Goal: Navigation & Orientation: Find specific page/section

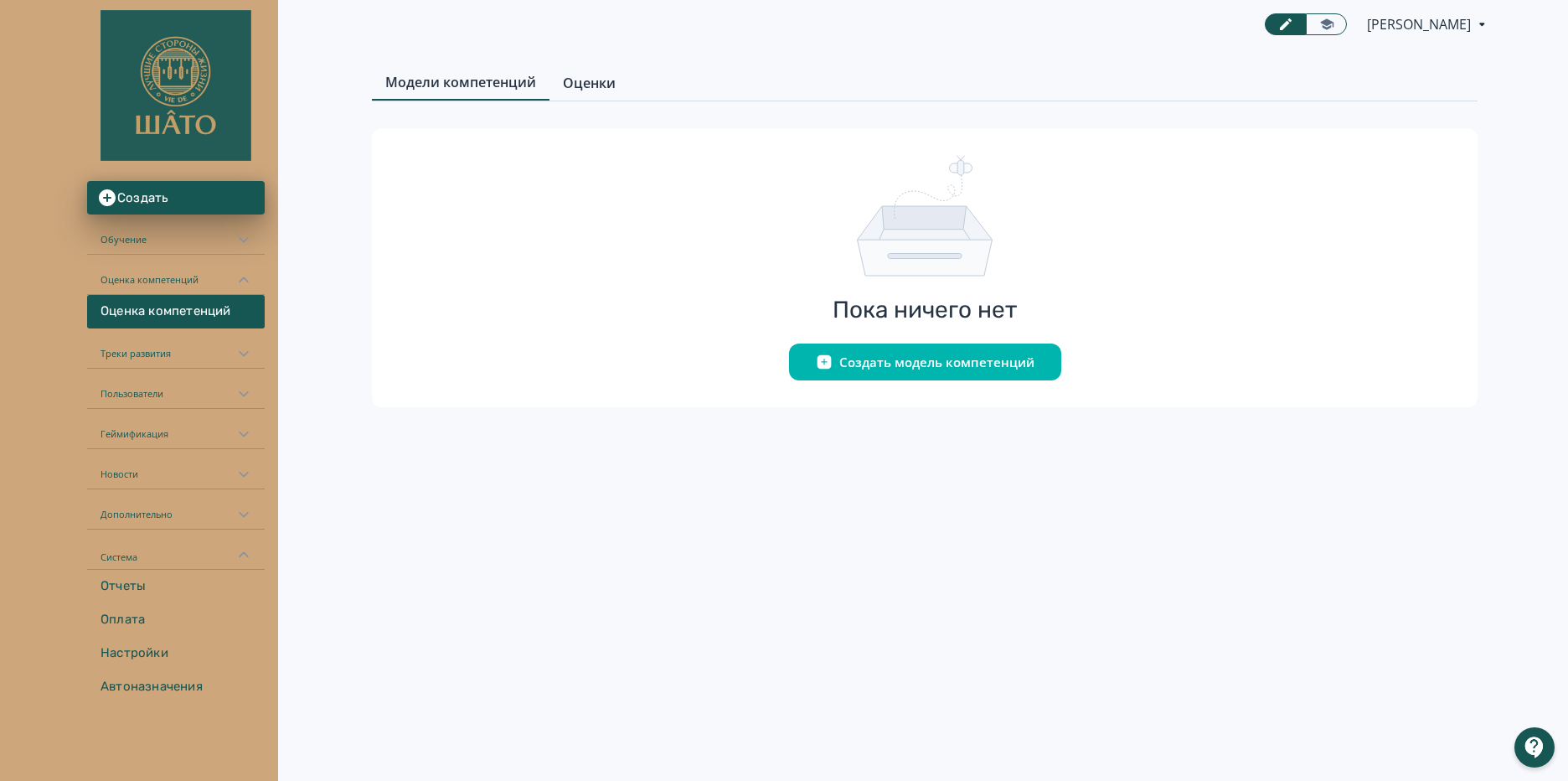
click at [570, 91] on span "Оценки" at bounding box center [589, 83] width 53 height 20
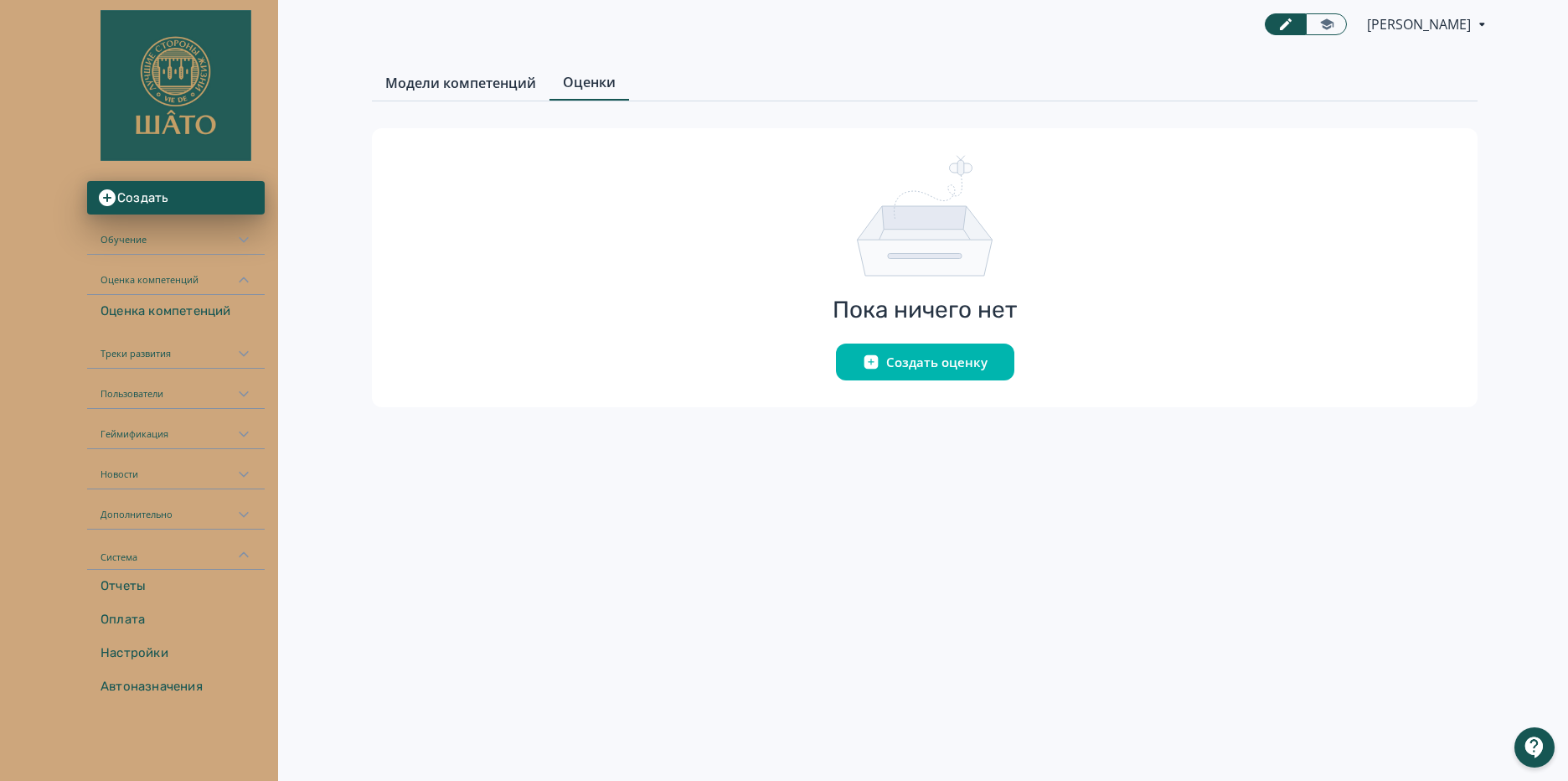
click at [490, 93] on span "Модели компетенций" at bounding box center [461, 83] width 151 height 20
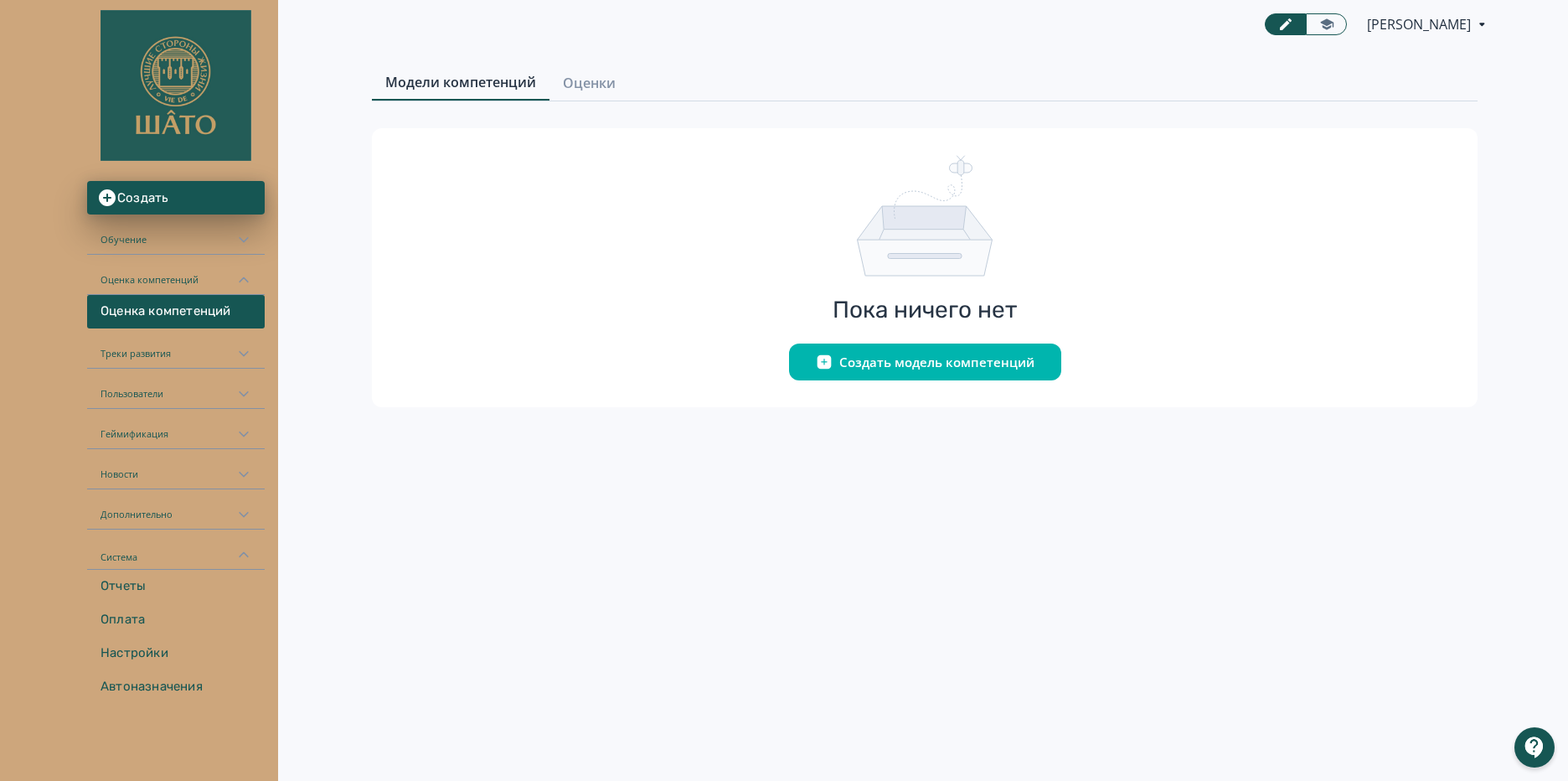
click at [201, 276] on div "Оценка компетенций" at bounding box center [175, 275] width 177 height 40
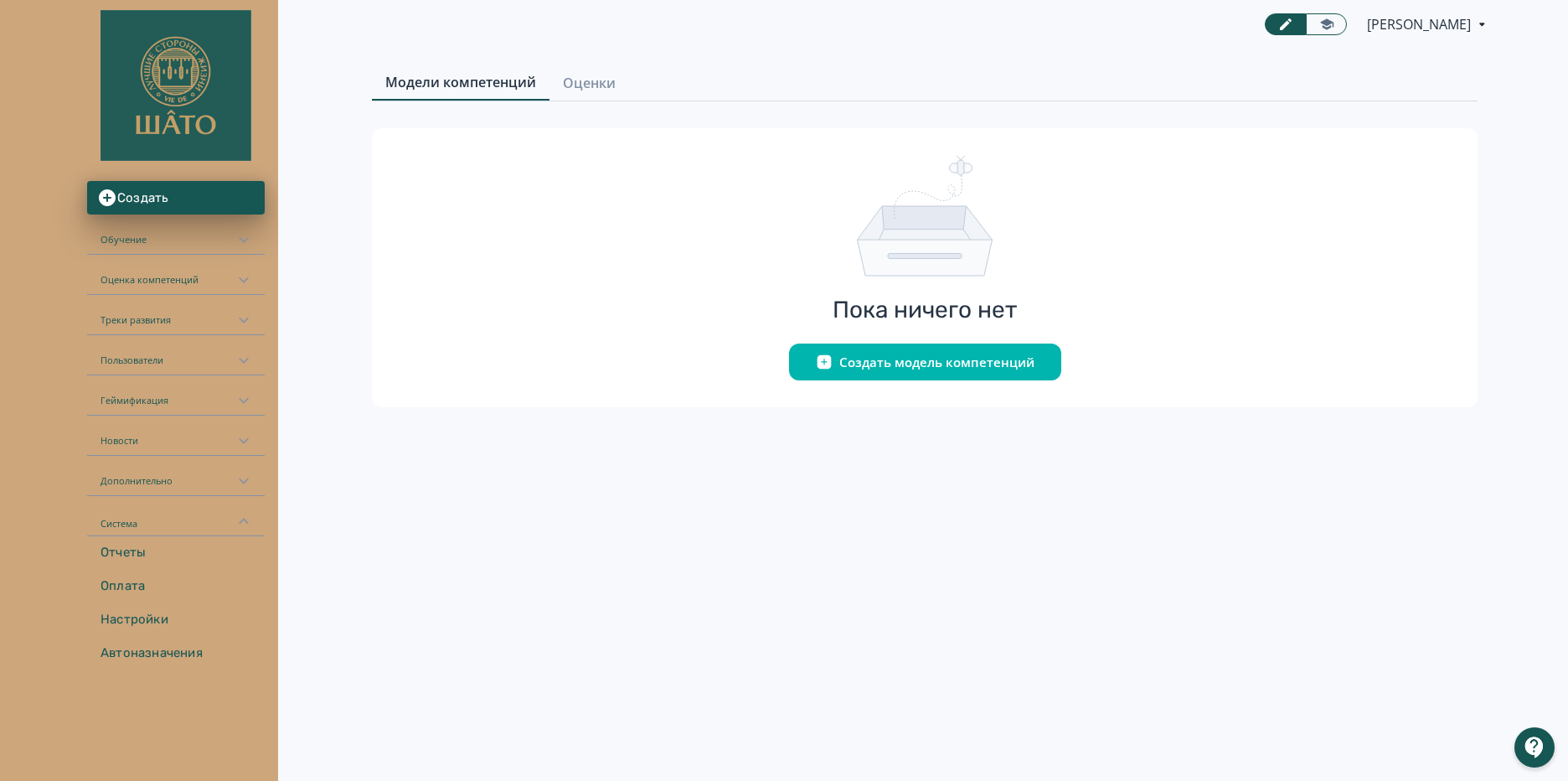
click at [128, 237] on div "Обучение" at bounding box center [175, 234] width 177 height 40
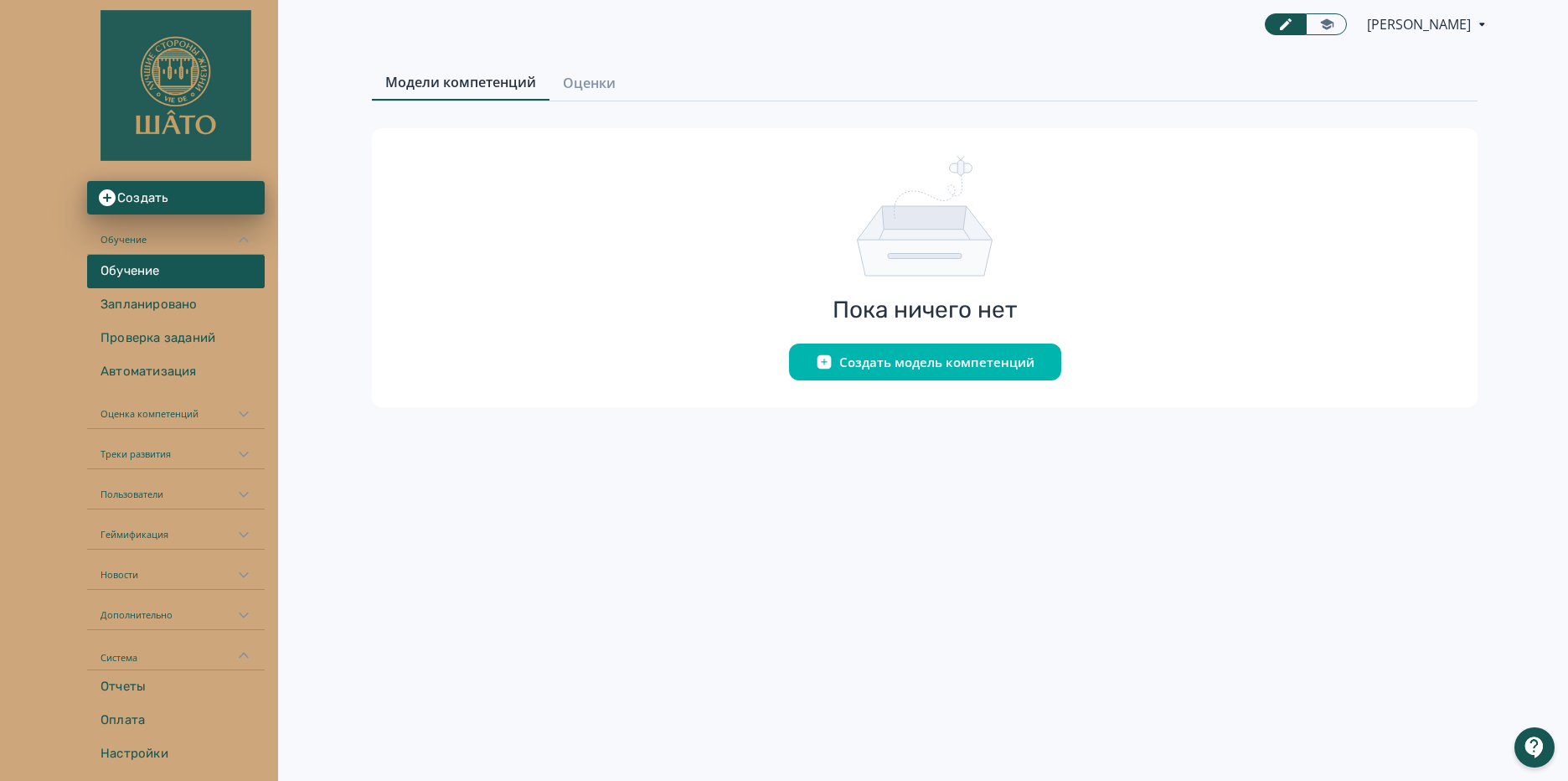
click at [141, 266] on link "Обучение" at bounding box center [175, 272] width 177 height 33
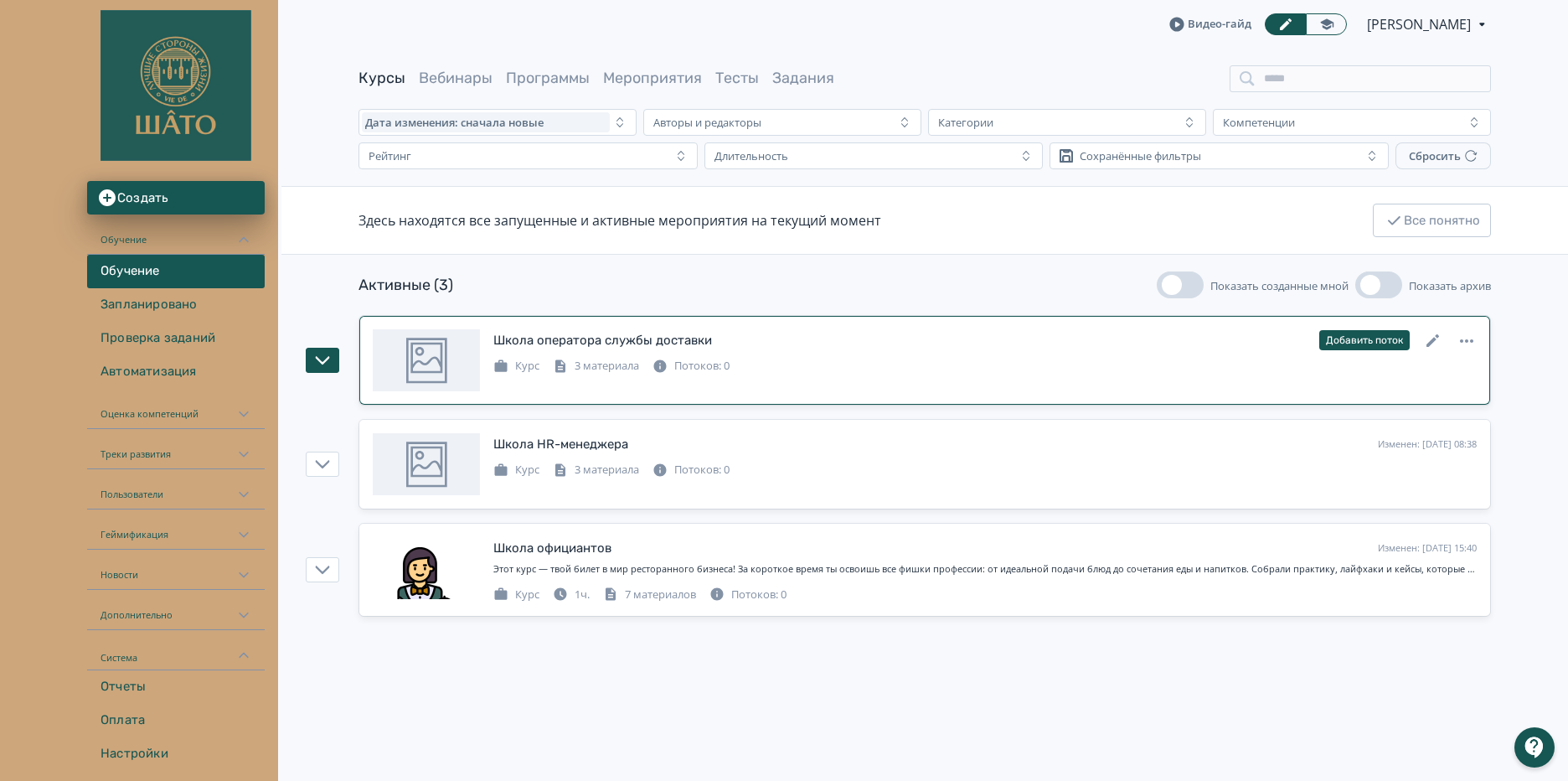
click at [552, 339] on div "Школа оператора службы доставки" at bounding box center [603, 341] width 219 height 19
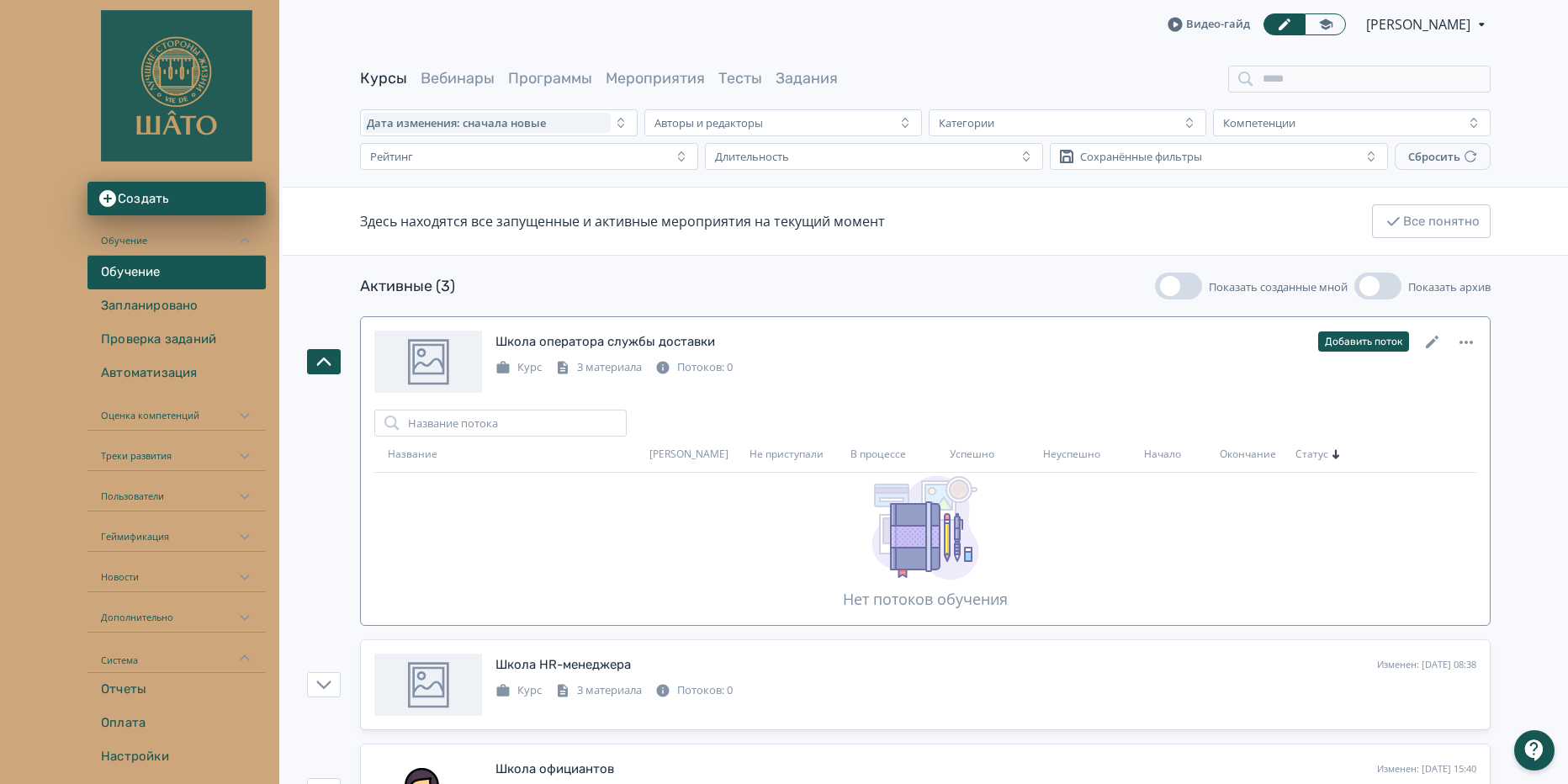
click at [555, 340] on div "Школа оператора службы доставки" at bounding box center [605, 342] width 220 height 20
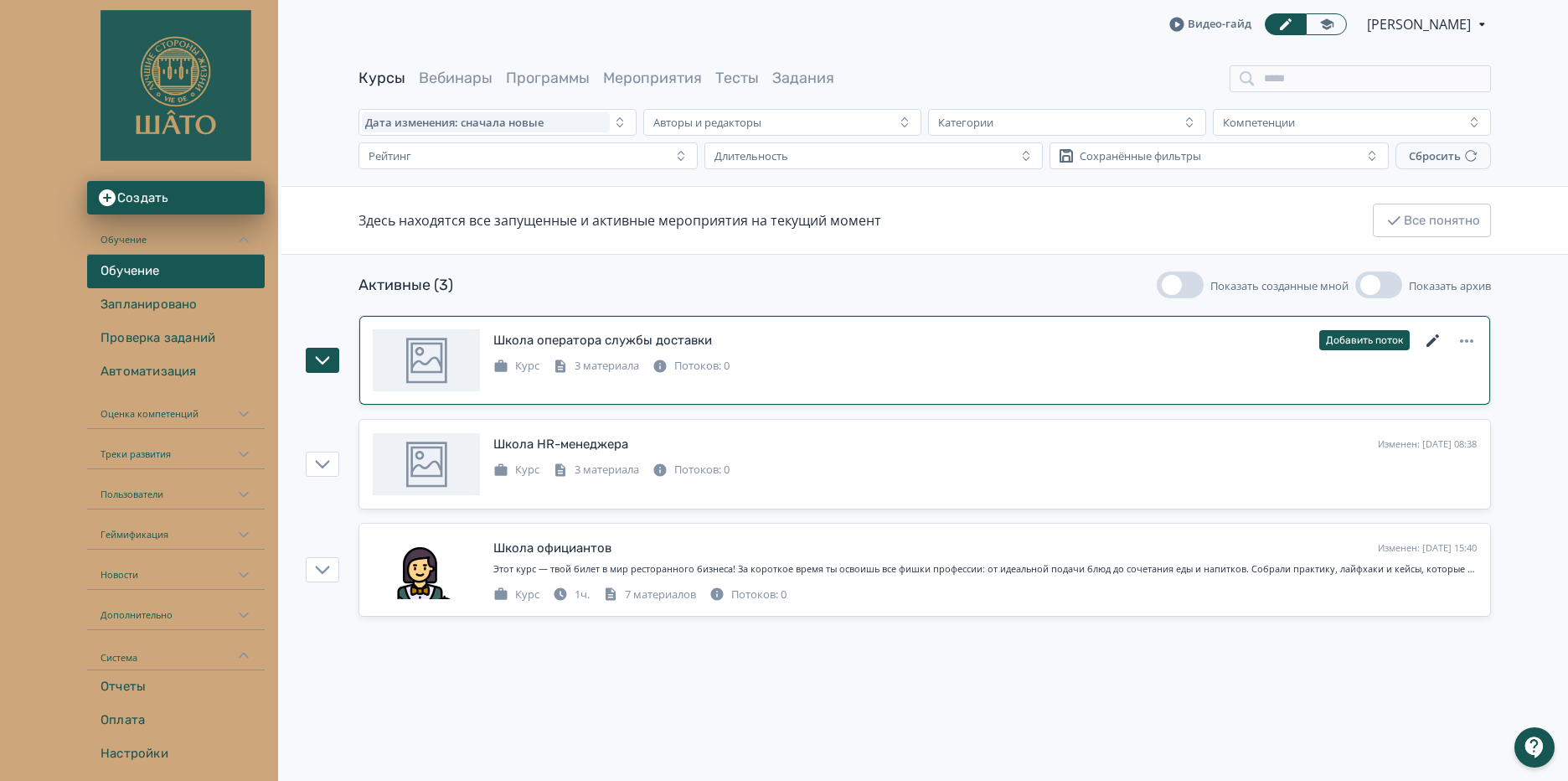
click at [1435, 334] on icon at bounding box center [1434, 341] width 20 height 20
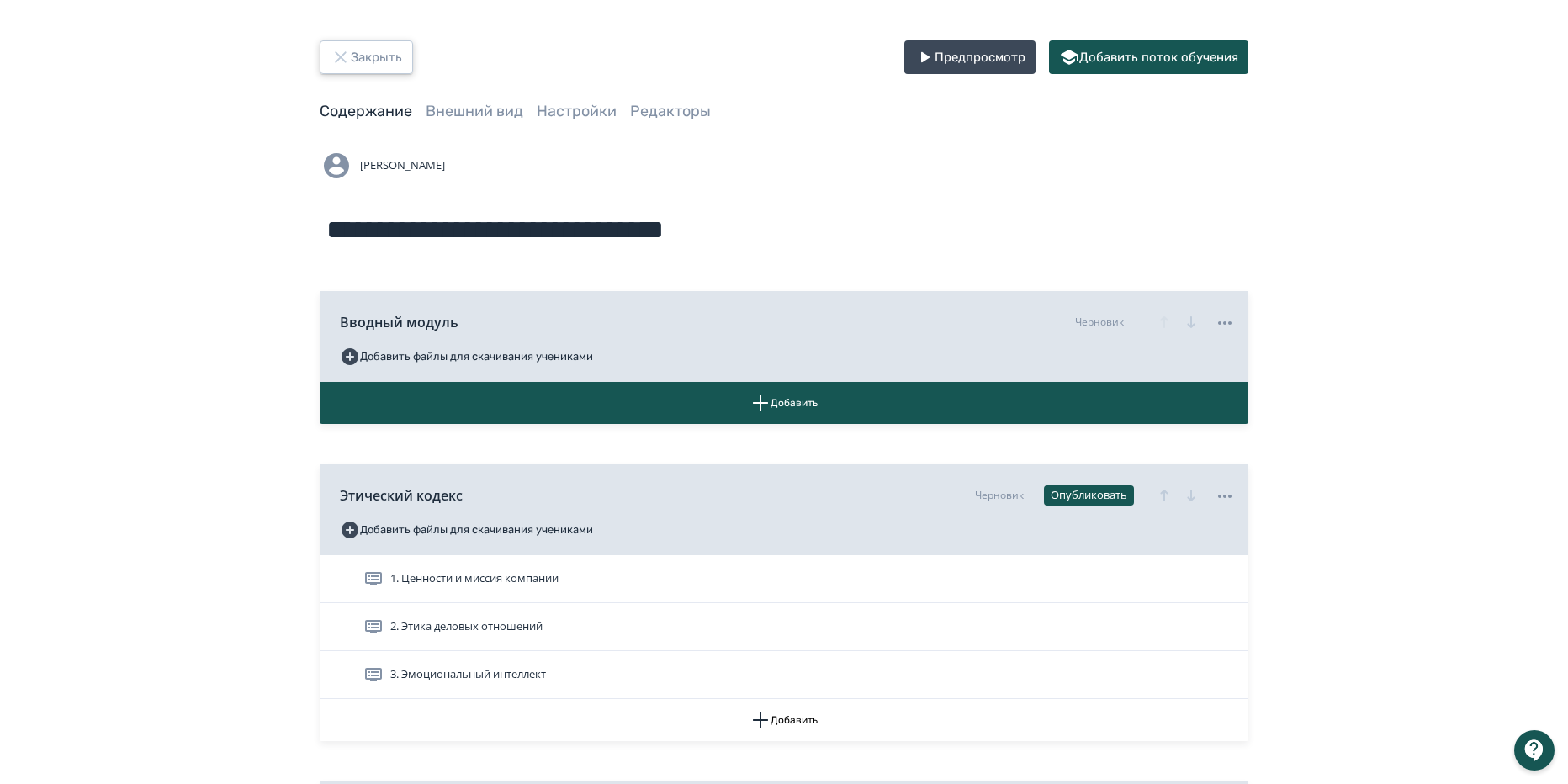
click at [400, 61] on button "Закрыть" at bounding box center [366, 57] width 93 height 33
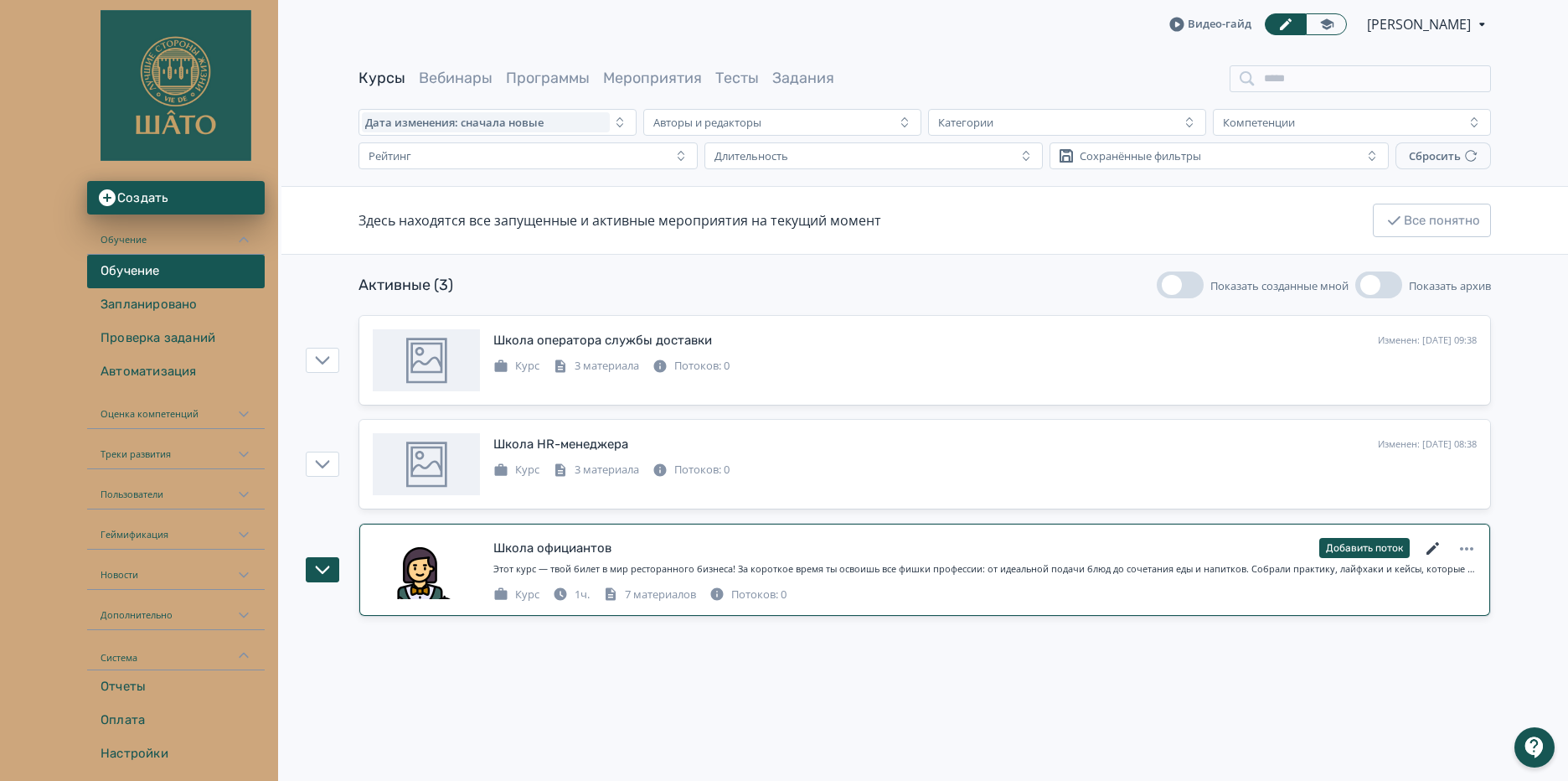
click at [1440, 552] on icon at bounding box center [1434, 548] width 20 height 20
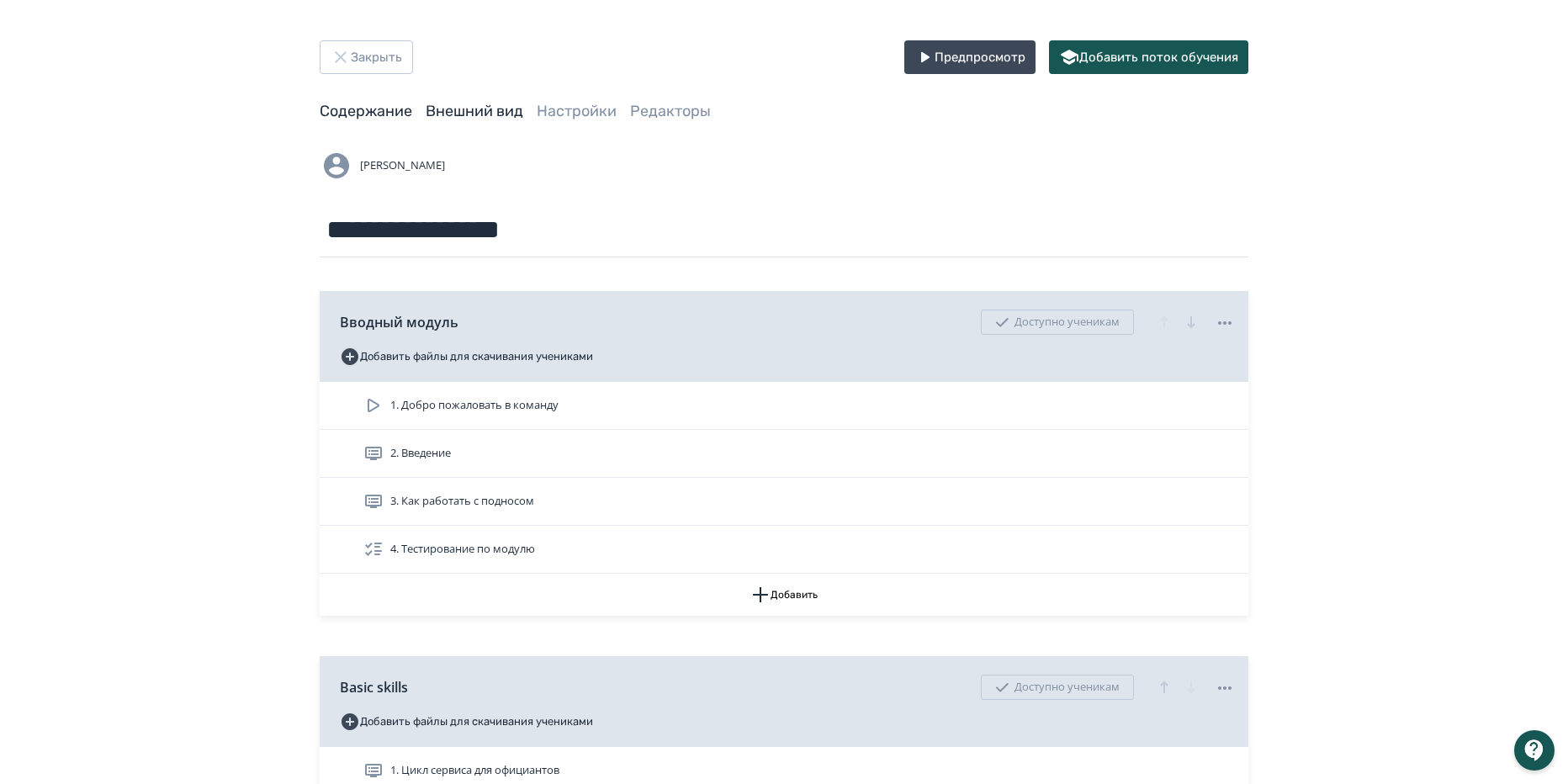
click at [481, 117] on link "Внешний вид" at bounding box center [474, 110] width 98 height 19
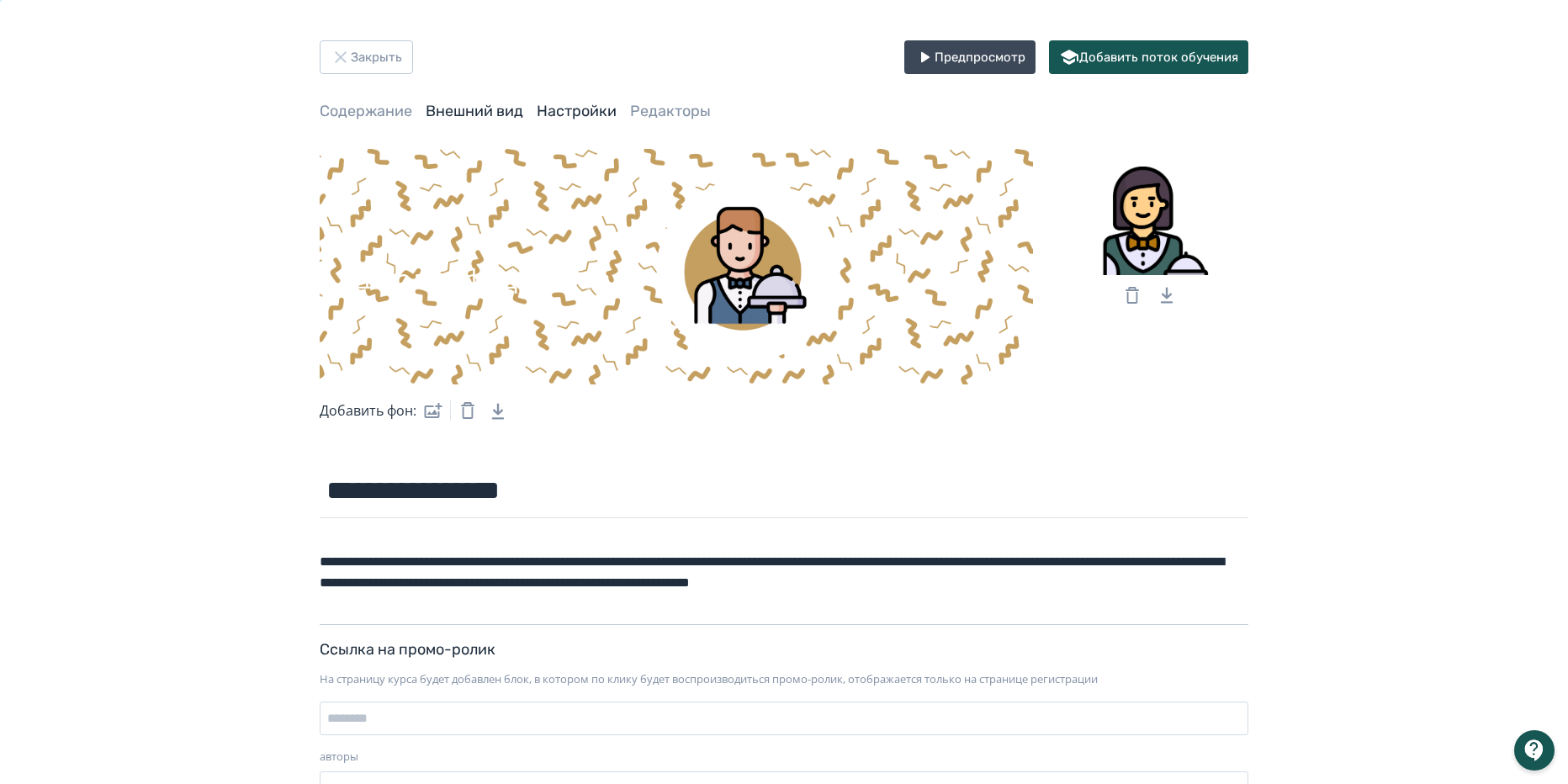
click at [589, 112] on link "Настройки" at bounding box center [577, 110] width 80 height 19
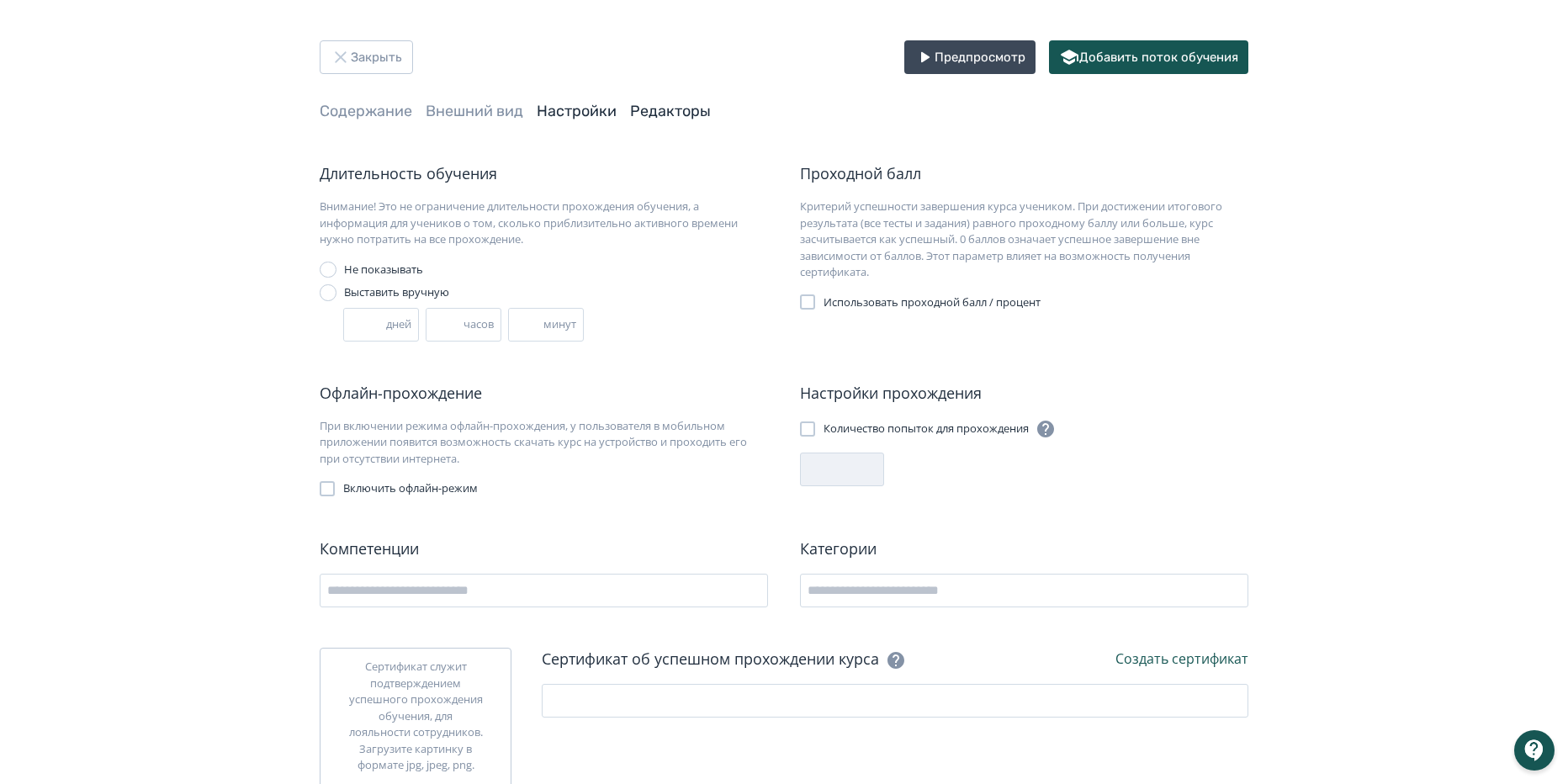
click at [654, 118] on link "Редакторы" at bounding box center [670, 110] width 81 height 19
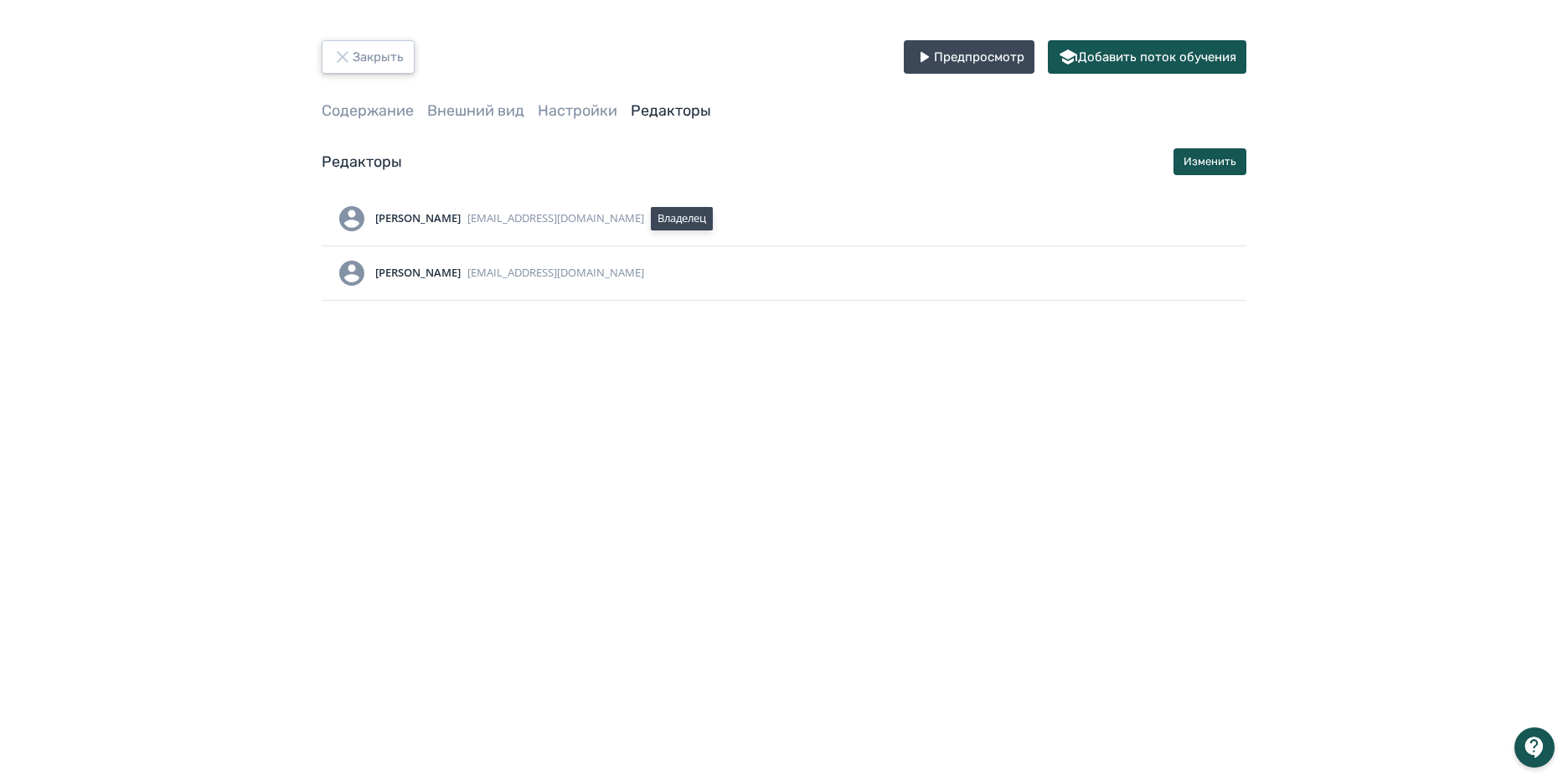
click at [360, 57] on button "Закрыть" at bounding box center [367, 56] width 93 height 33
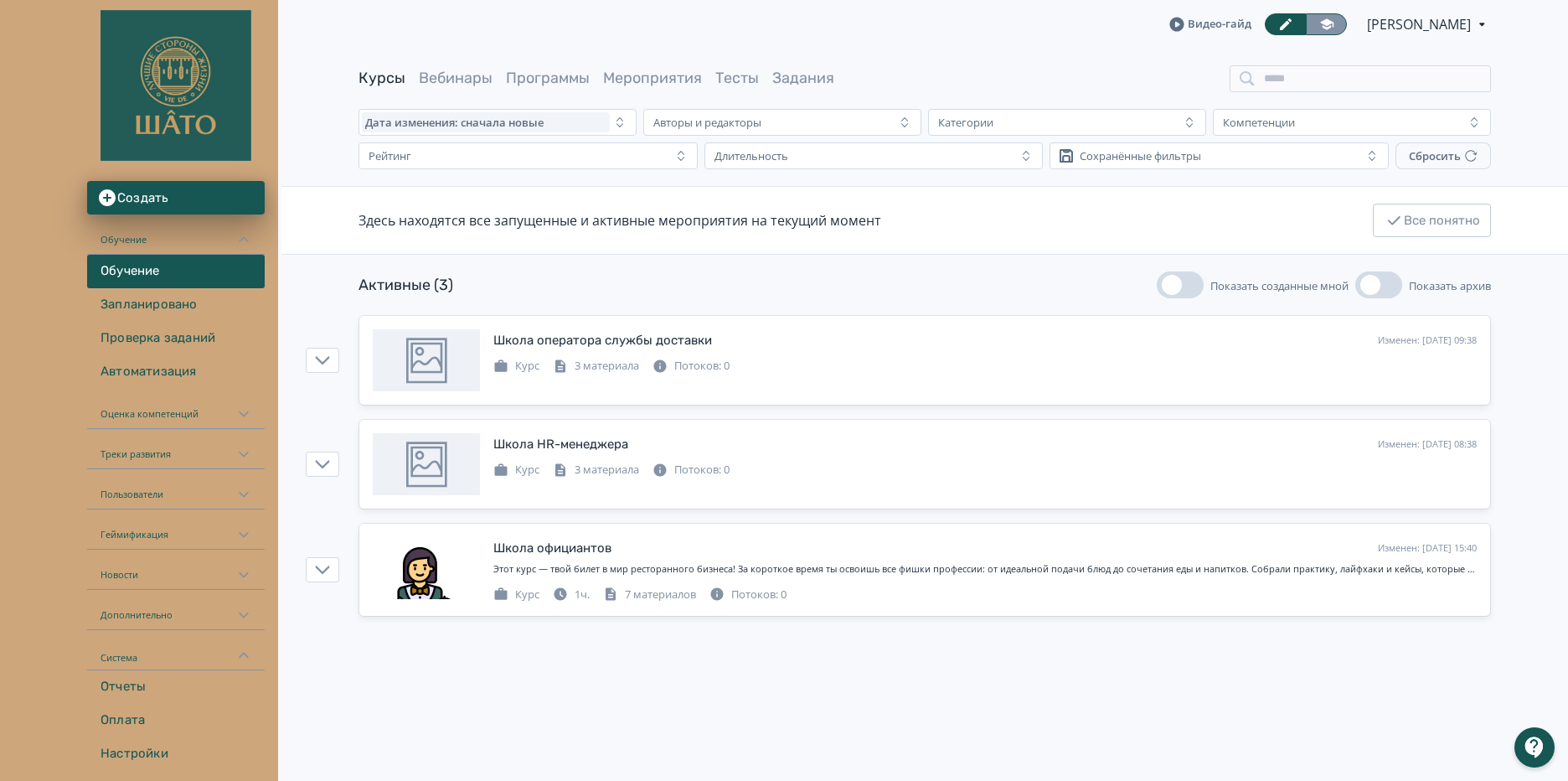
click at [1321, 22] on icon at bounding box center [1327, 23] width 14 height 11
